Goal: Book appointment/travel/reservation

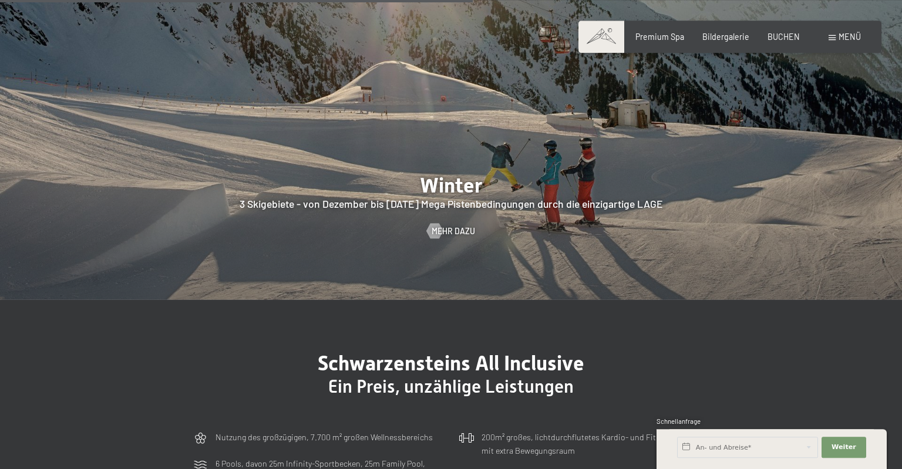
scroll to position [2652, 0]
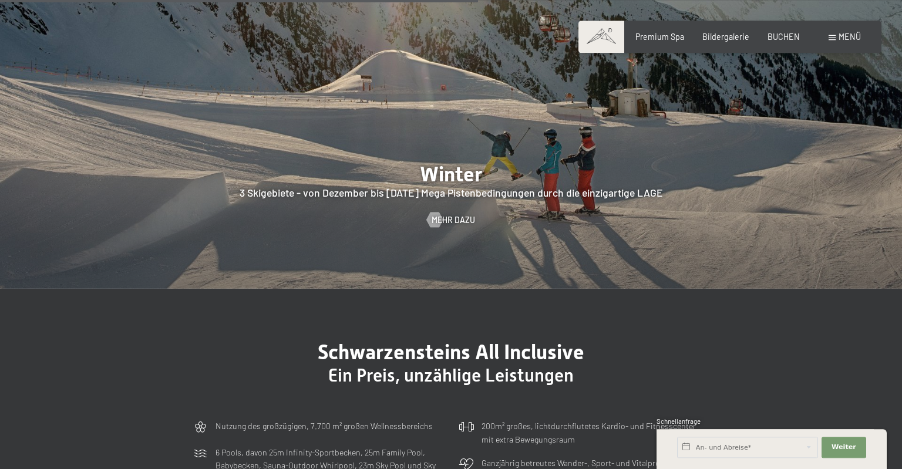
click at [837, 39] on div "Menü" at bounding box center [844, 37] width 32 height 12
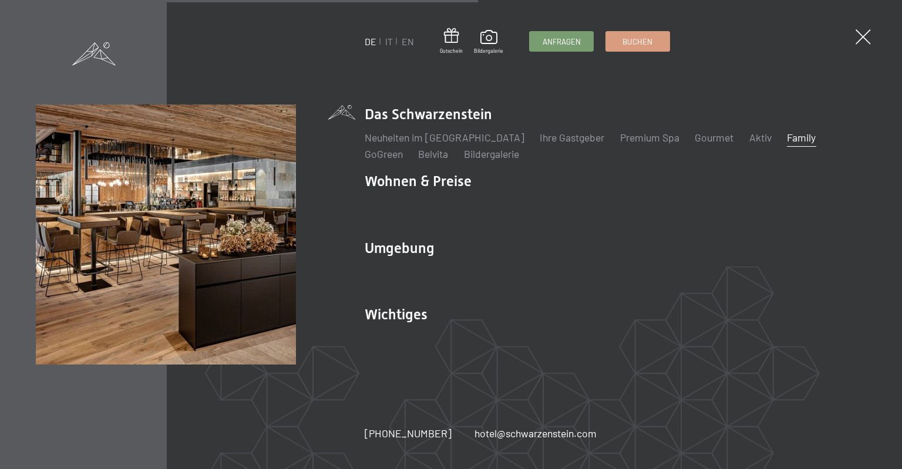
click at [787, 137] on link "Family" at bounding box center [801, 137] width 29 height 13
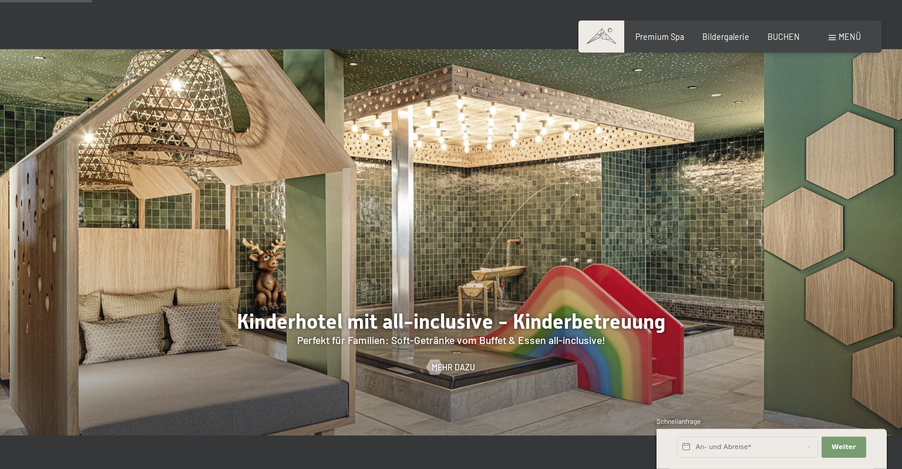
scroll to position [945, 0]
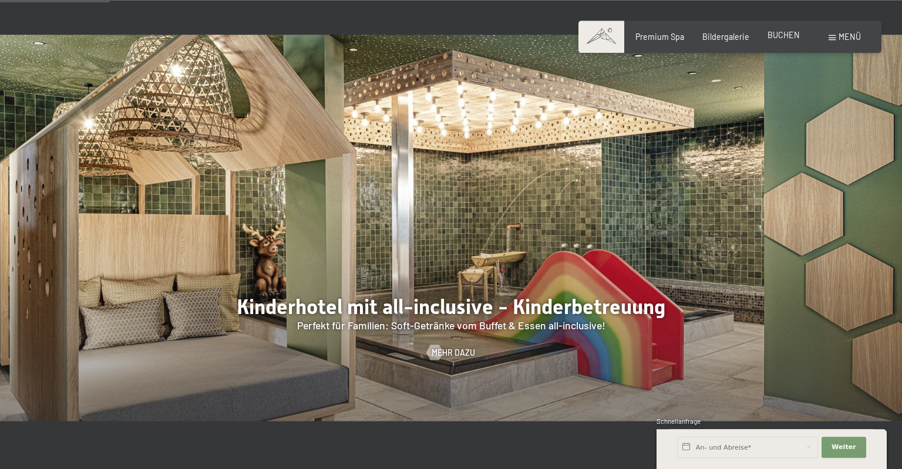
click at [792, 35] on span "BUCHEN" at bounding box center [783, 35] width 32 height 10
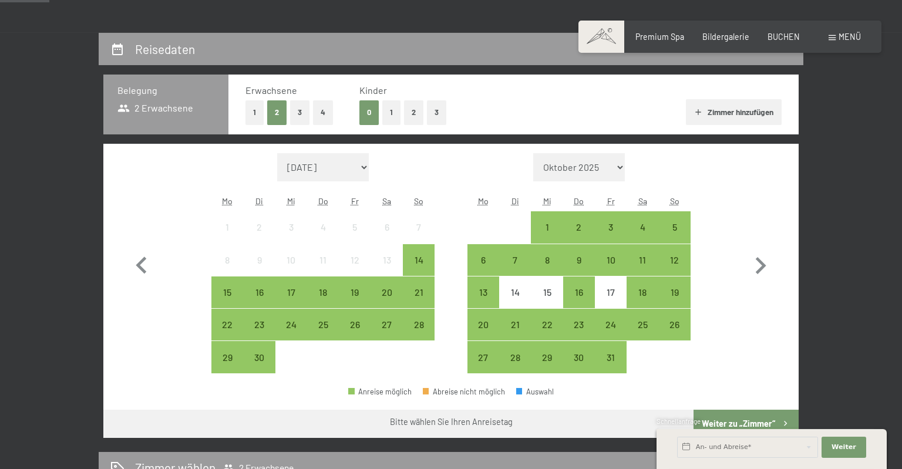
scroll to position [214, 0]
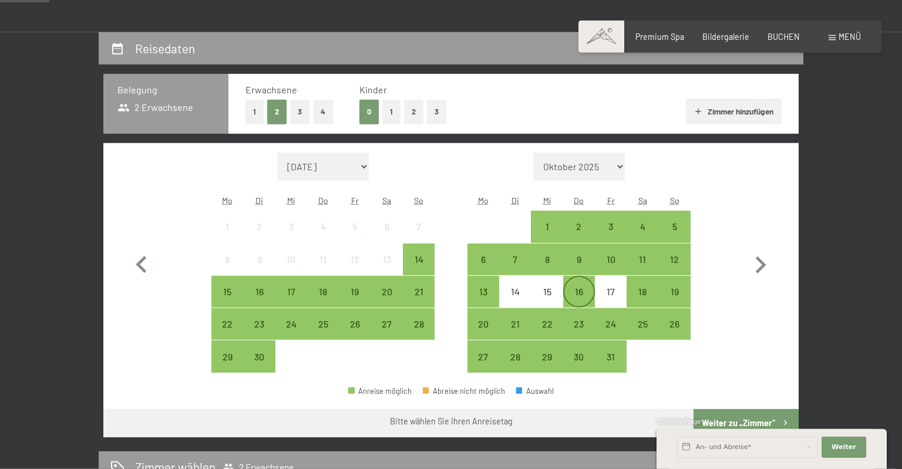
click at [581, 291] on div "16" at bounding box center [578, 301] width 29 height 29
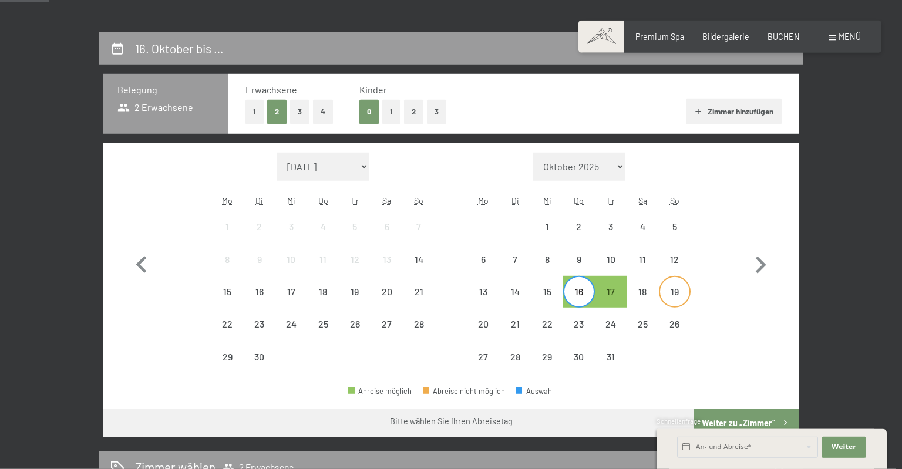
click at [672, 295] on div "19" at bounding box center [674, 301] width 29 height 29
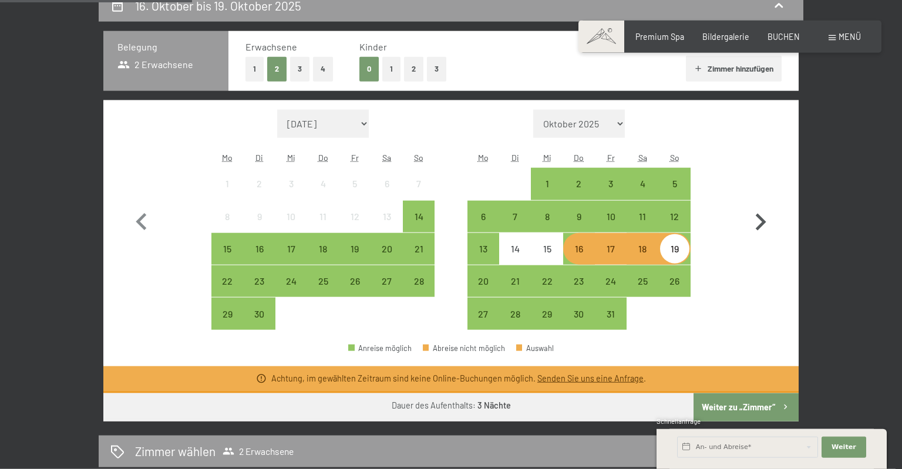
scroll to position [258, 0]
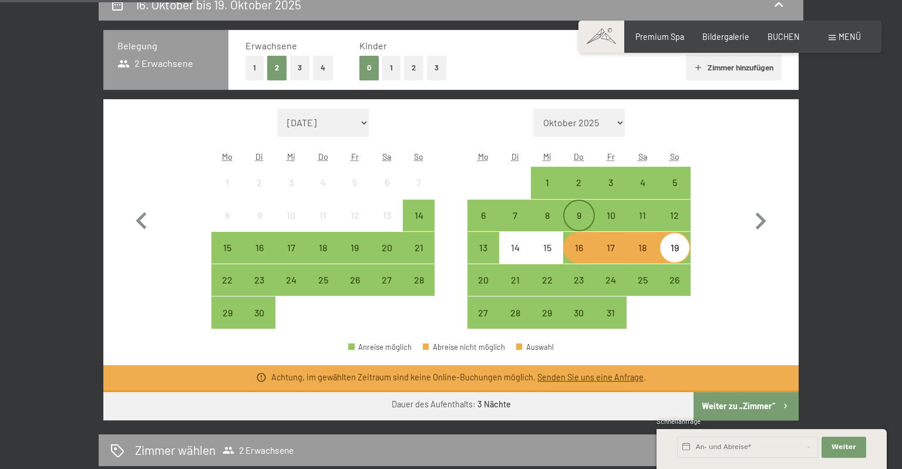
click at [584, 223] on div "9" at bounding box center [578, 225] width 29 height 29
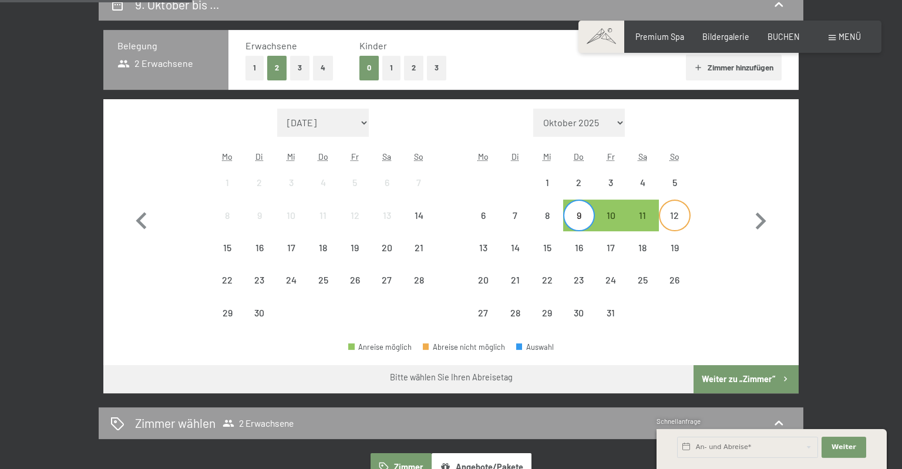
click at [668, 223] on div "12" at bounding box center [674, 225] width 29 height 29
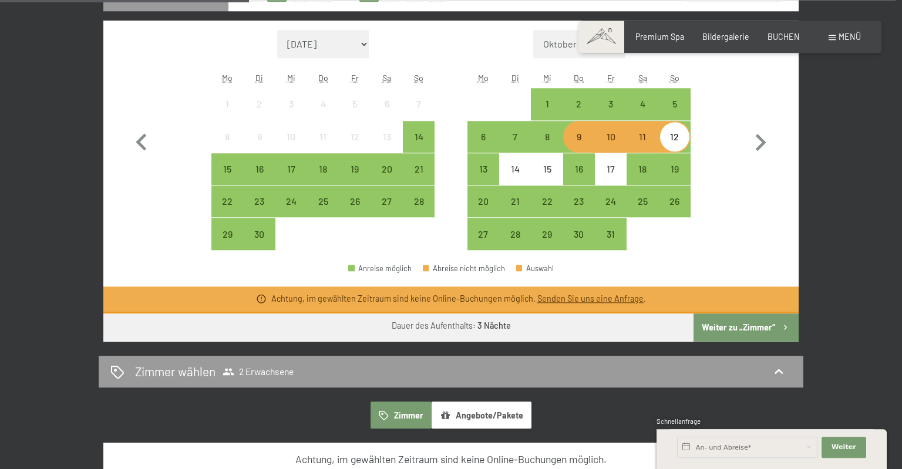
scroll to position [338, 0]
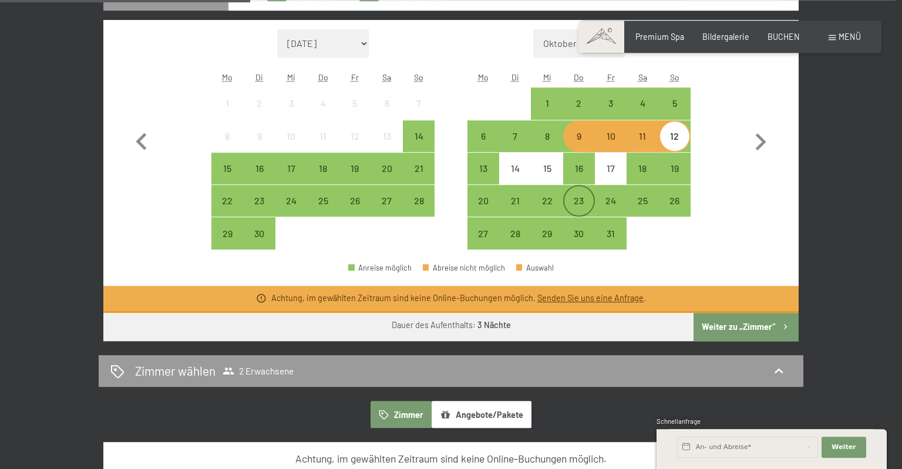
click at [577, 198] on div "23" at bounding box center [578, 210] width 29 height 29
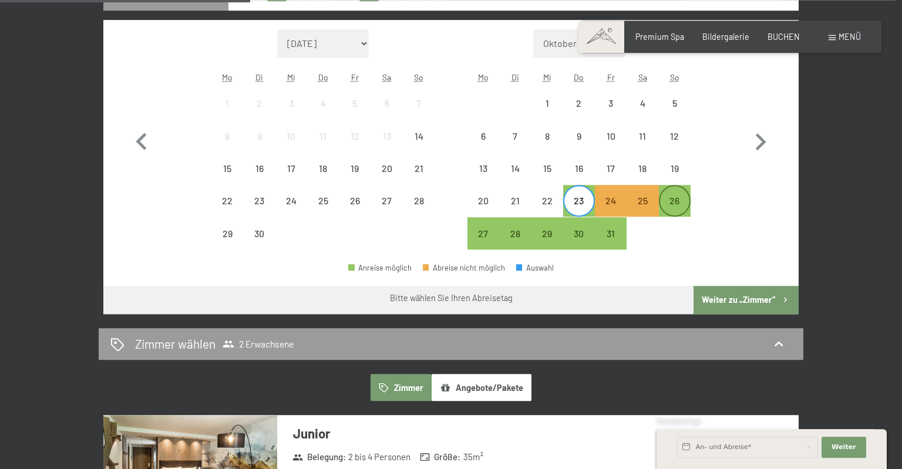
click at [675, 201] on div "26" at bounding box center [674, 210] width 29 height 29
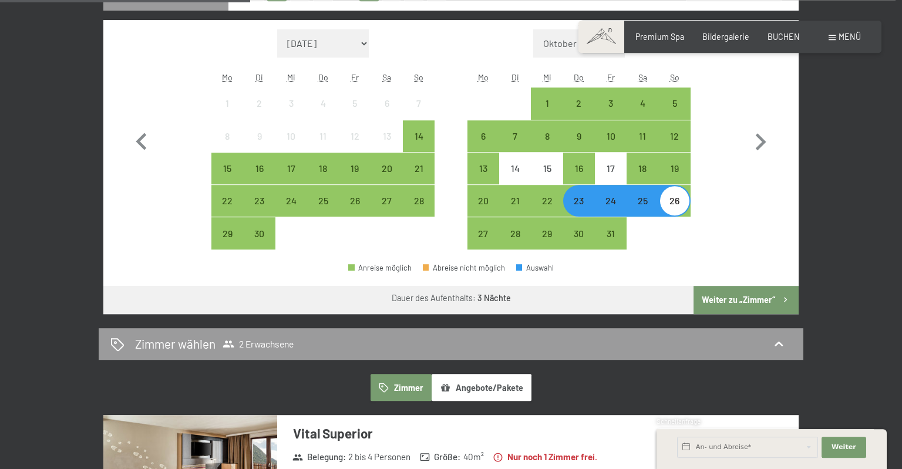
click at [755, 304] on button "Weiter zu „Zimmer“" at bounding box center [745, 300] width 105 height 28
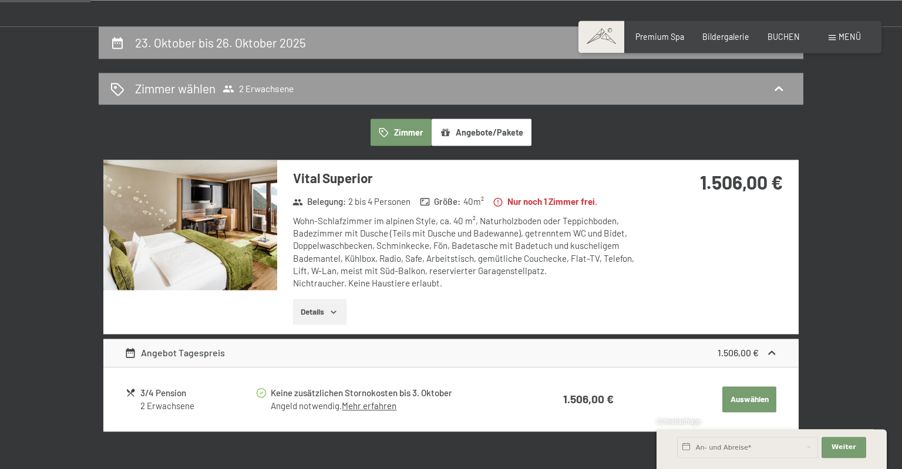
scroll to position [219, 0]
